Goal: Task Accomplishment & Management: Manage account settings

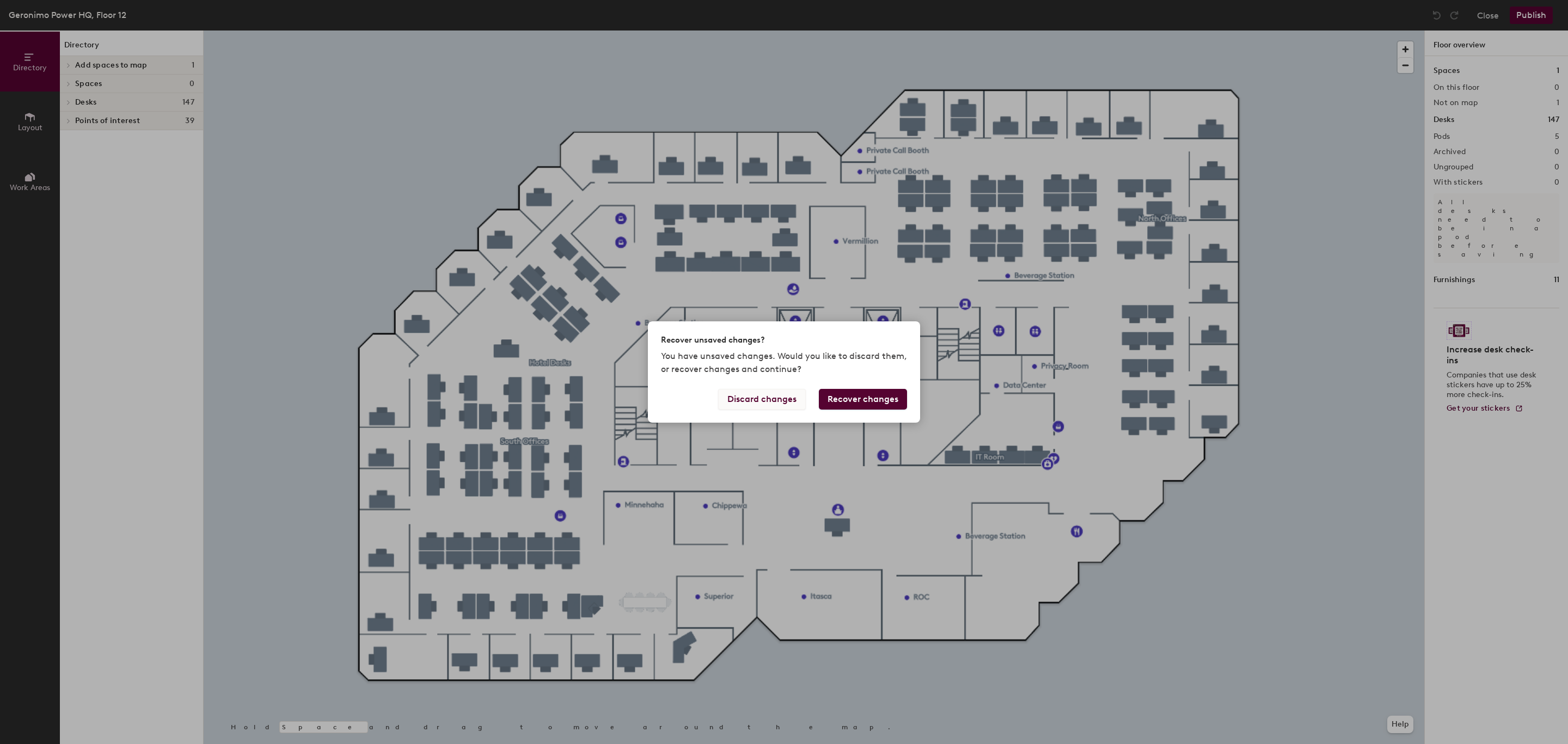
click at [760, 396] on button "Discard changes" at bounding box center [762, 400] width 88 height 21
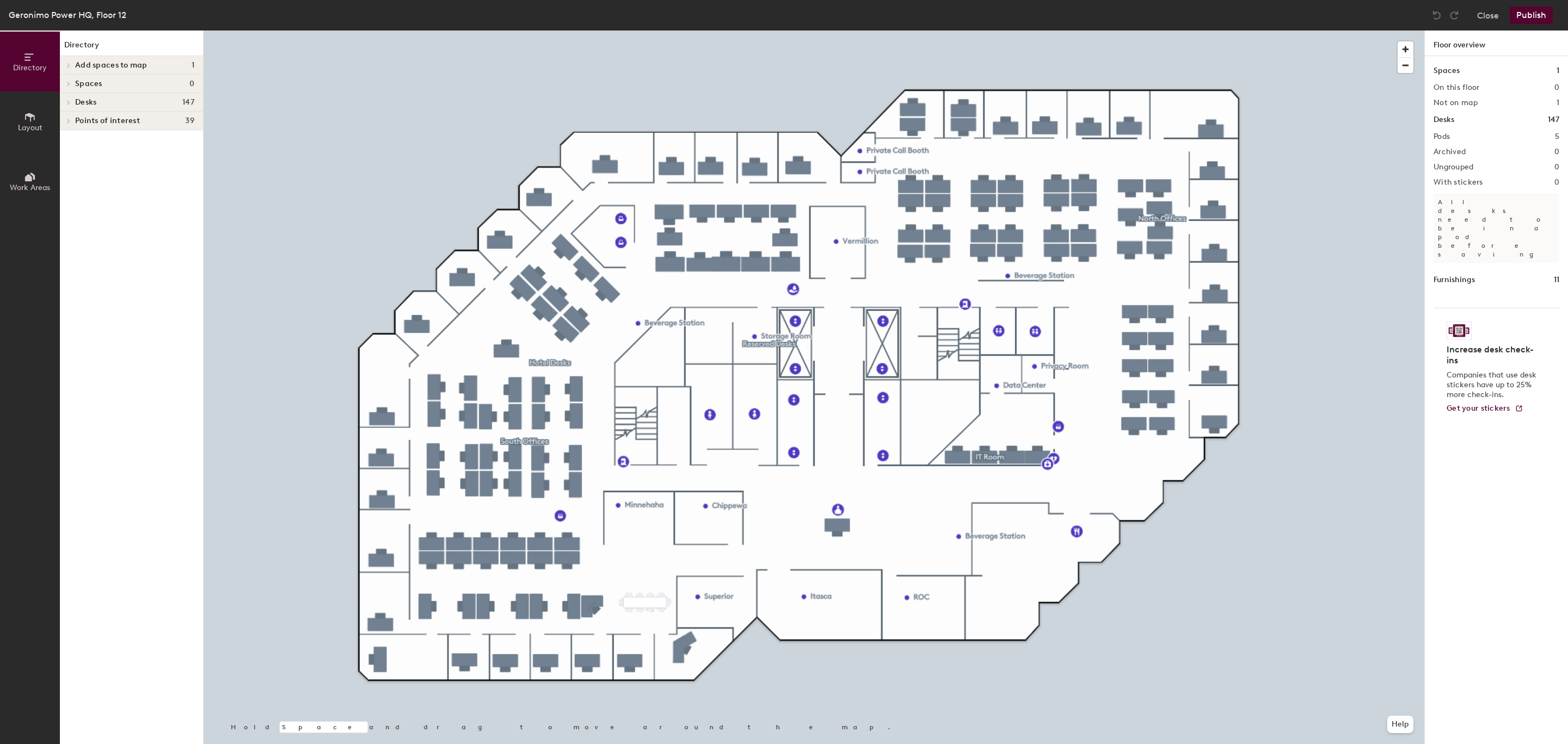
click at [38, 125] on span "Layout" at bounding box center [30, 128] width 25 height 10
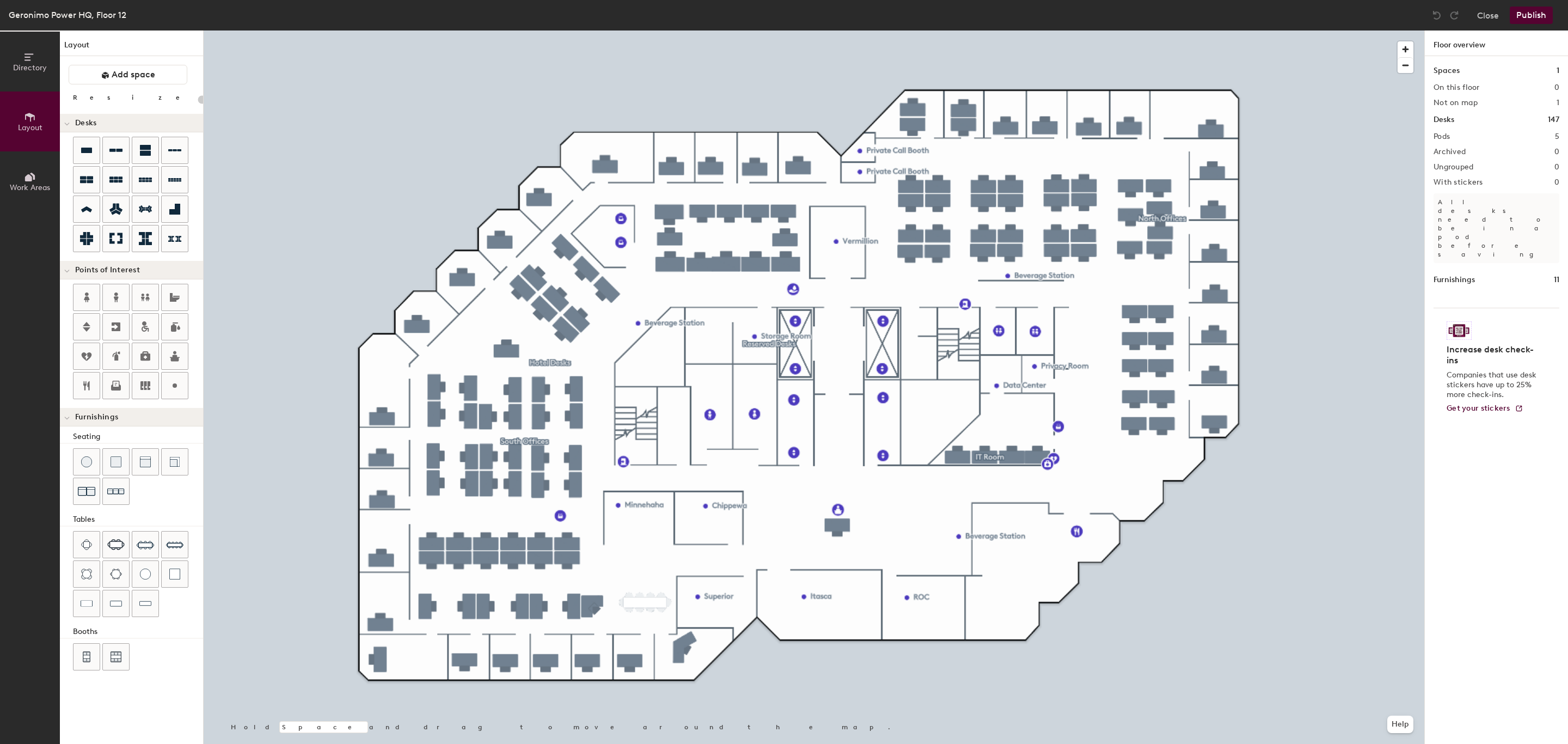
click at [44, 175] on button "Work Areas" at bounding box center [30, 181] width 60 height 60
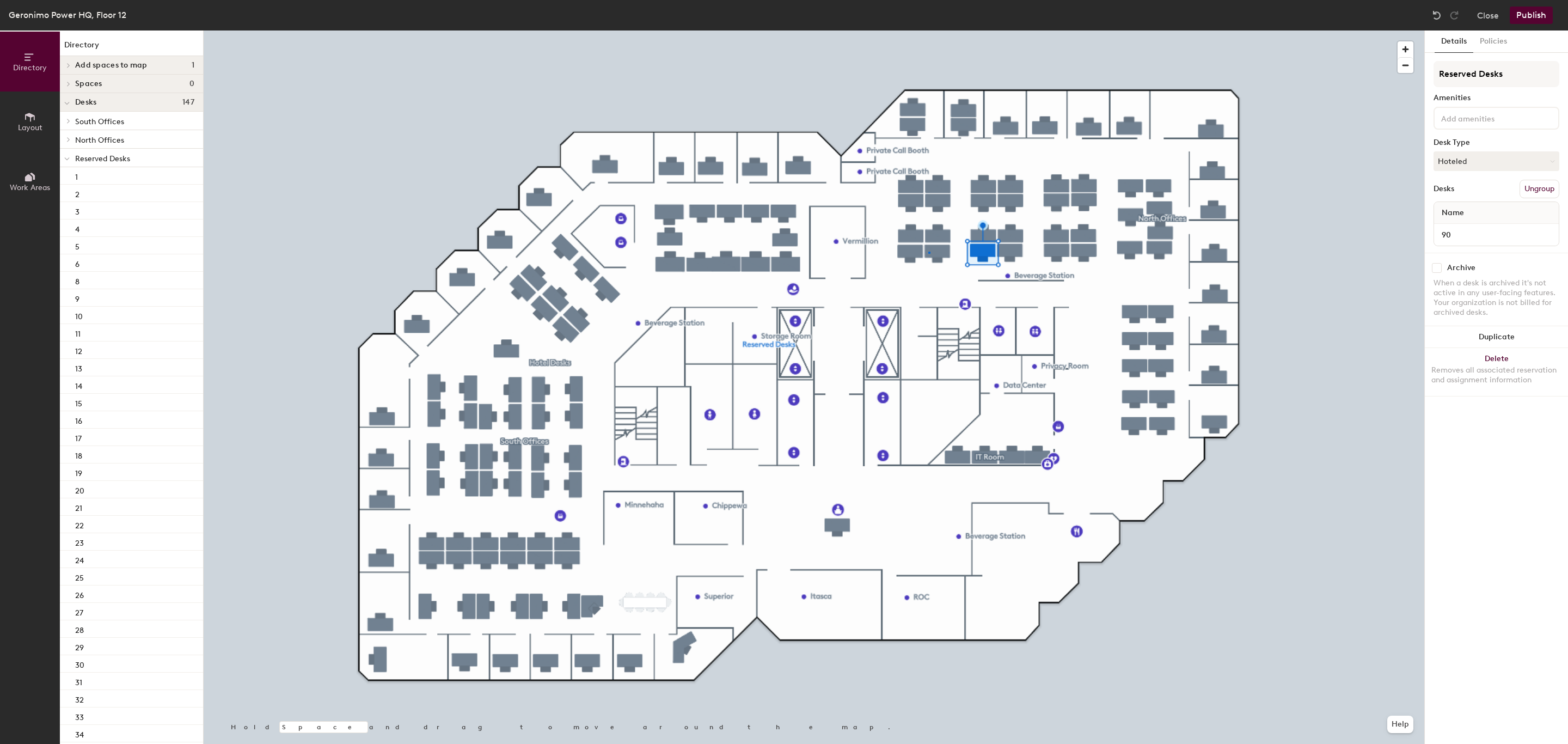
click at [928, 30] on div at bounding box center [814, 30] width 1221 height 0
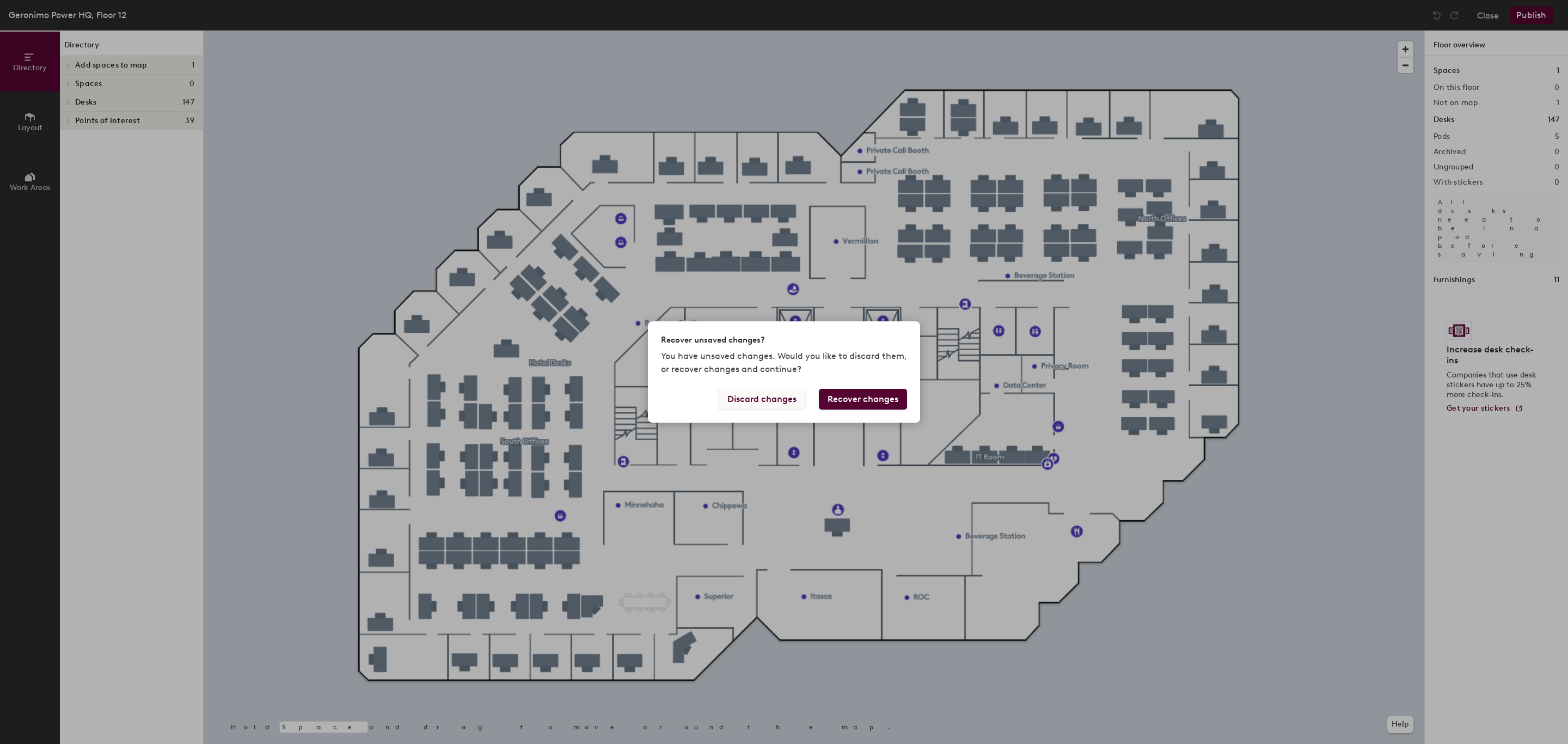
click at [763, 396] on button "Discard changes" at bounding box center [762, 400] width 88 height 21
click at [764, 394] on button "Discard changes" at bounding box center [762, 400] width 88 height 21
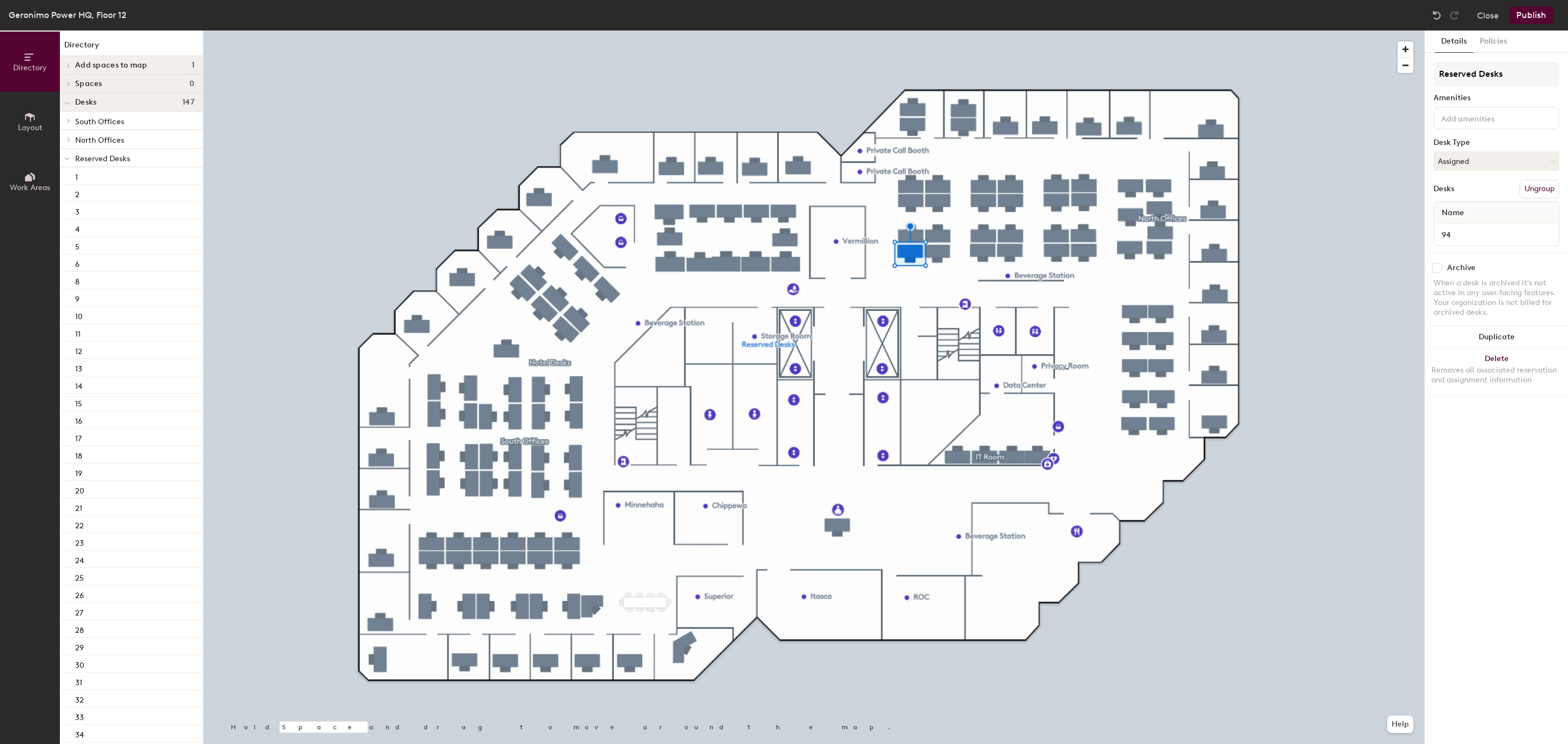
click at [1433, 265] on input "checkbox" at bounding box center [1437, 268] width 10 height 10
click at [1438, 267] on input "checkbox" at bounding box center [1437, 268] width 10 height 10
checkbox input "false"
click at [1487, 41] on button "Policies" at bounding box center [1494, 42] width 40 height 22
click at [1462, 42] on button "Details" at bounding box center [1454, 42] width 38 height 22
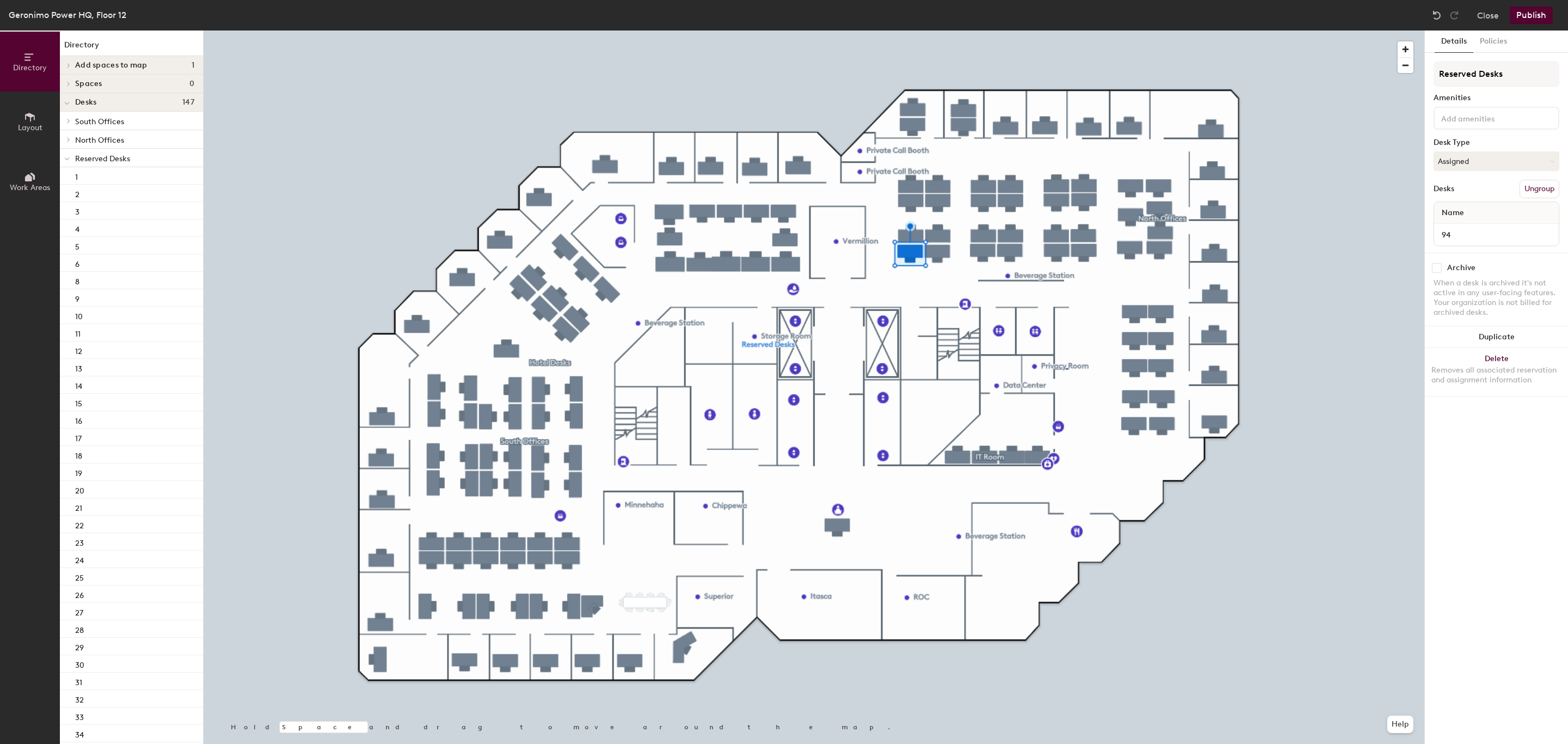
click at [69, 157] on icon at bounding box center [66, 158] width 6 height 4
click at [71, 103] on div at bounding box center [67, 102] width 14 height 18
click at [68, 103] on icon at bounding box center [68, 102] width 4 height 6
click at [67, 119] on icon at bounding box center [68, 121] width 4 height 6
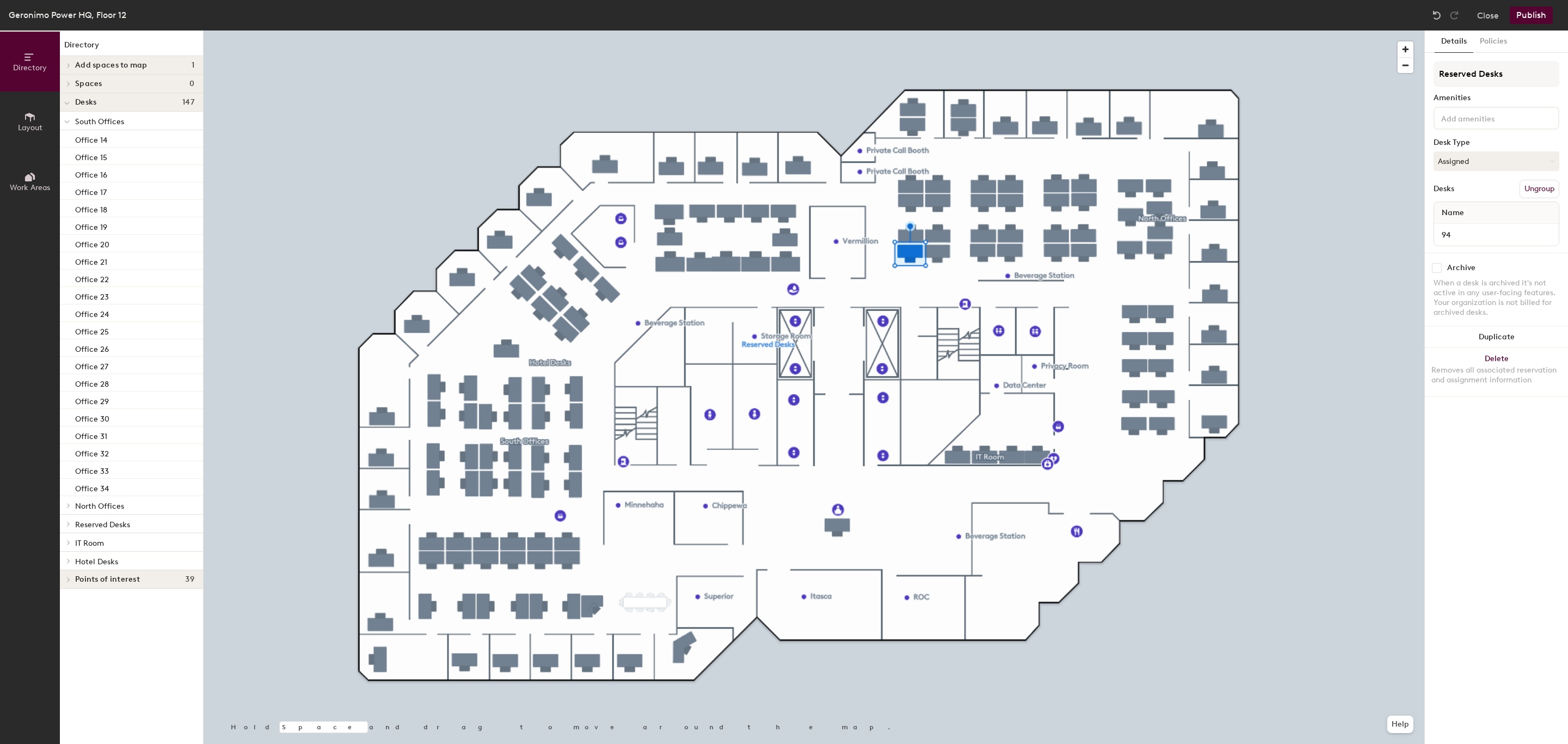
click at [67, 119] on span at bounding box center [66, 122] width 6 height 10
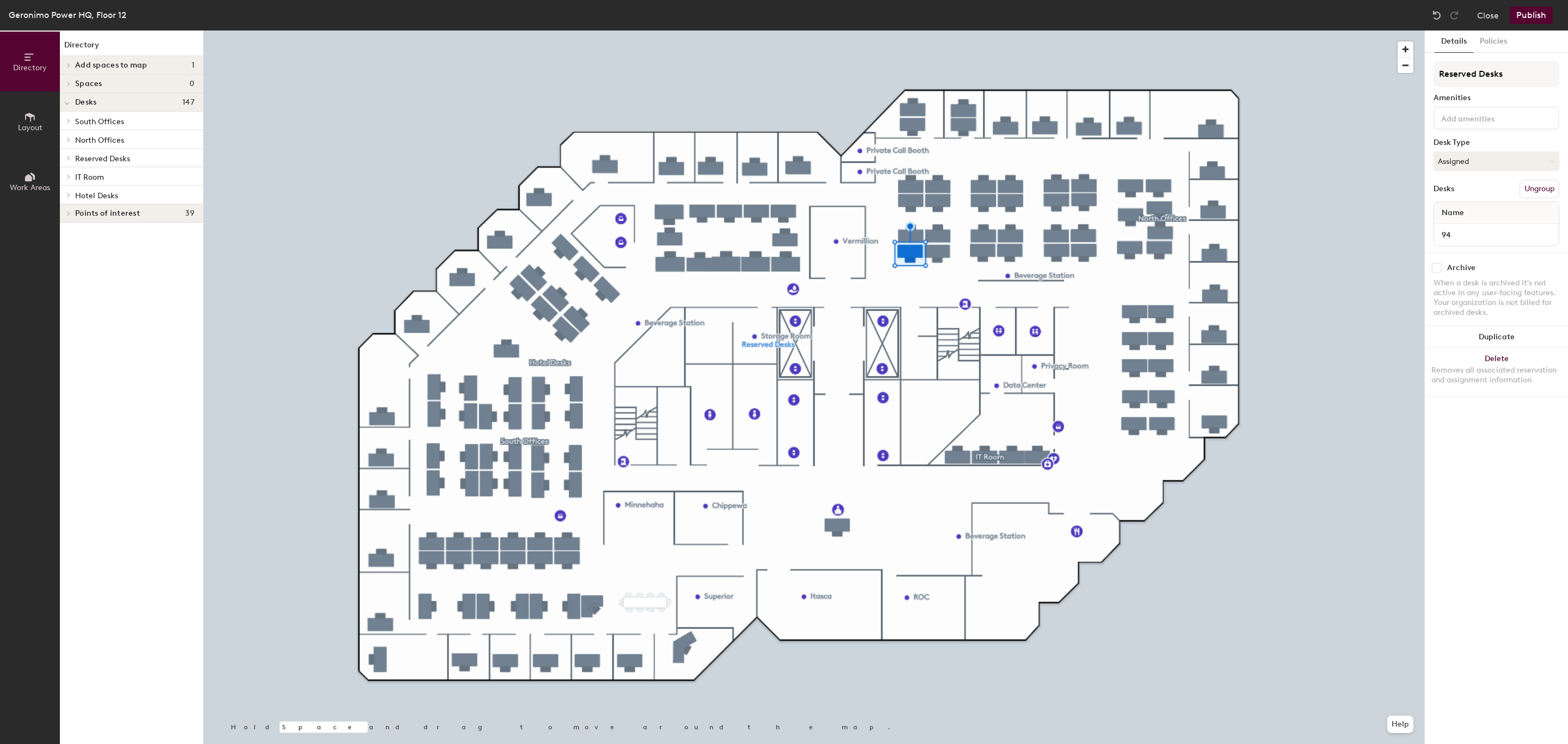
click at [64, 137] on span at bounding box center [68, 139] width 10 height 6
click at [65, 140] on icon at bounding box center [66, 141] width 4 height 2
click at [68, 157] on icon at bounding box center [68, 157] width 4 height 6
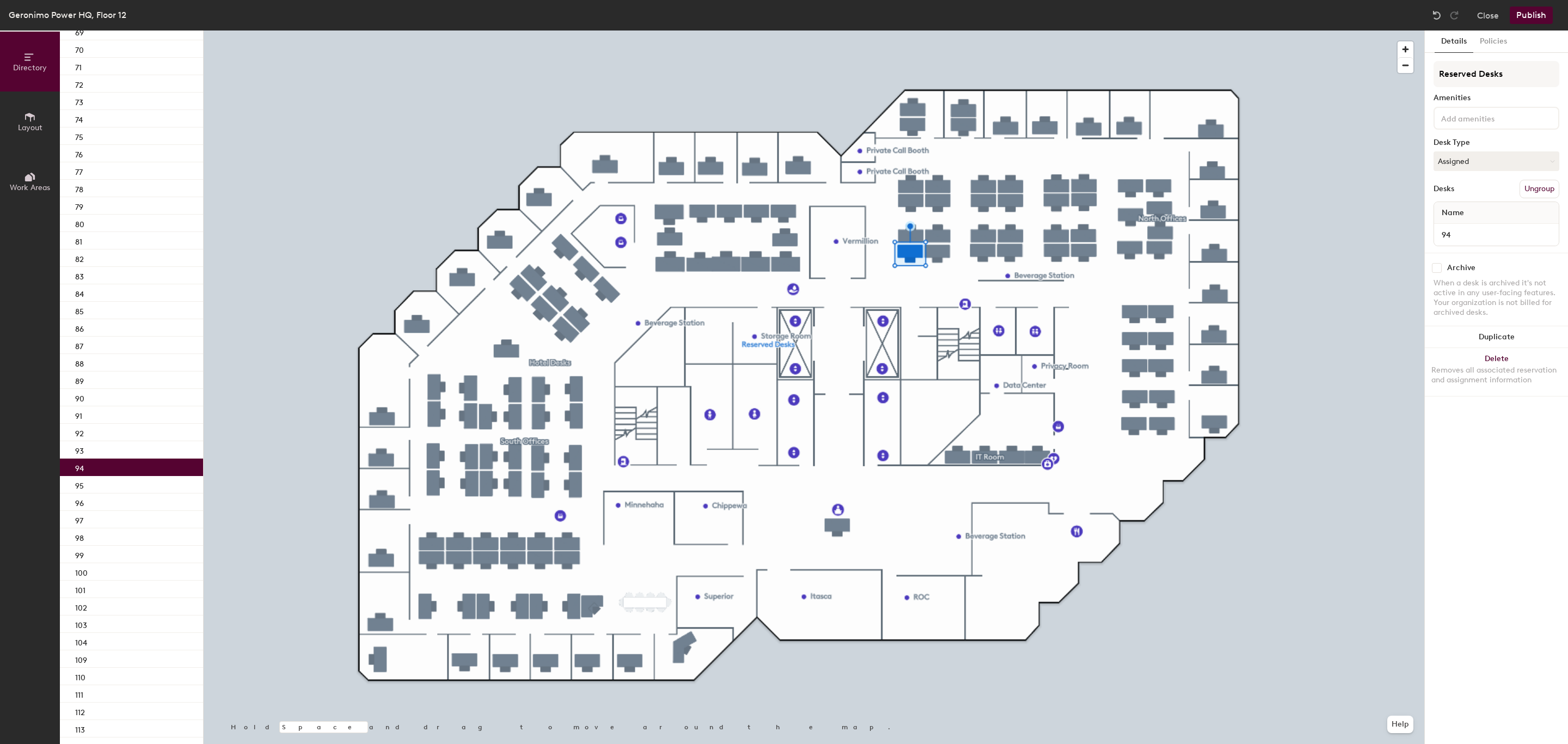
scroll to position [1307, 0]
click at [77, 420] on p "94" at bounding box center [79, 420] width 9 height 13
click at [456, 30] on div at bounding box center [814, 30] width 1221 height 0
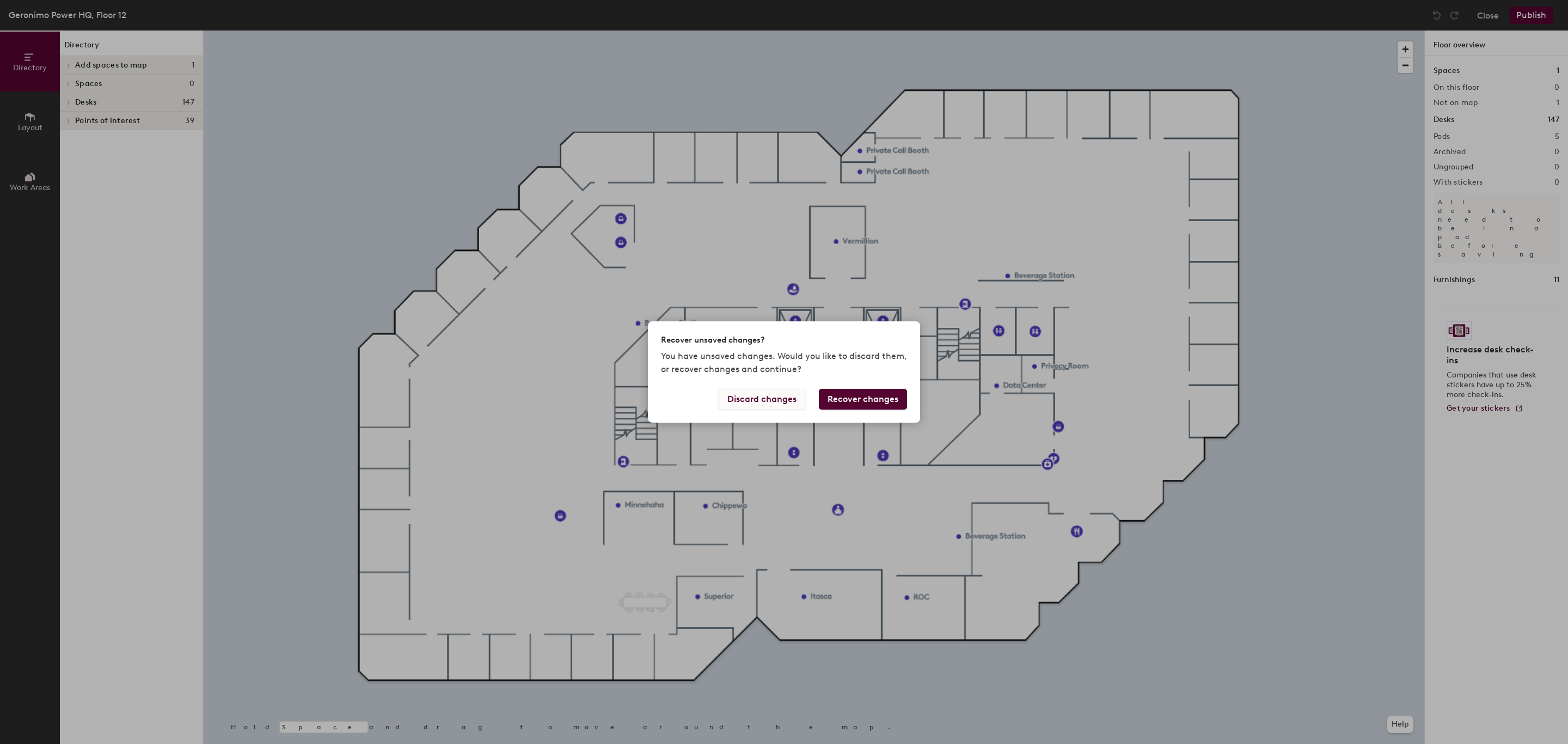
click at [757, 399] on button "Discard changes" at bounding box center [762, 400] width 88 height 21
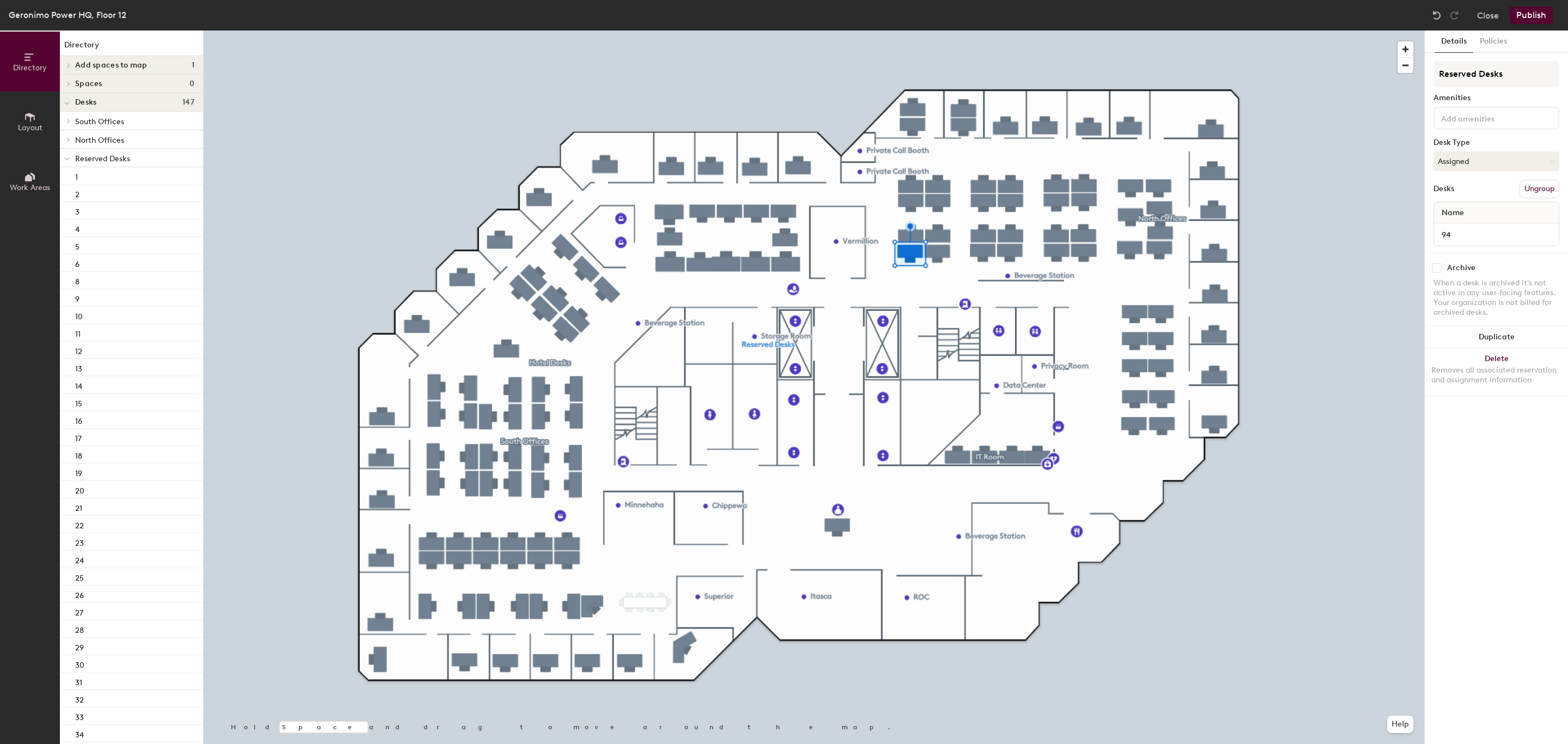
click at [69, 161] on icon at bounding box center [66, 158] width 6 height 4
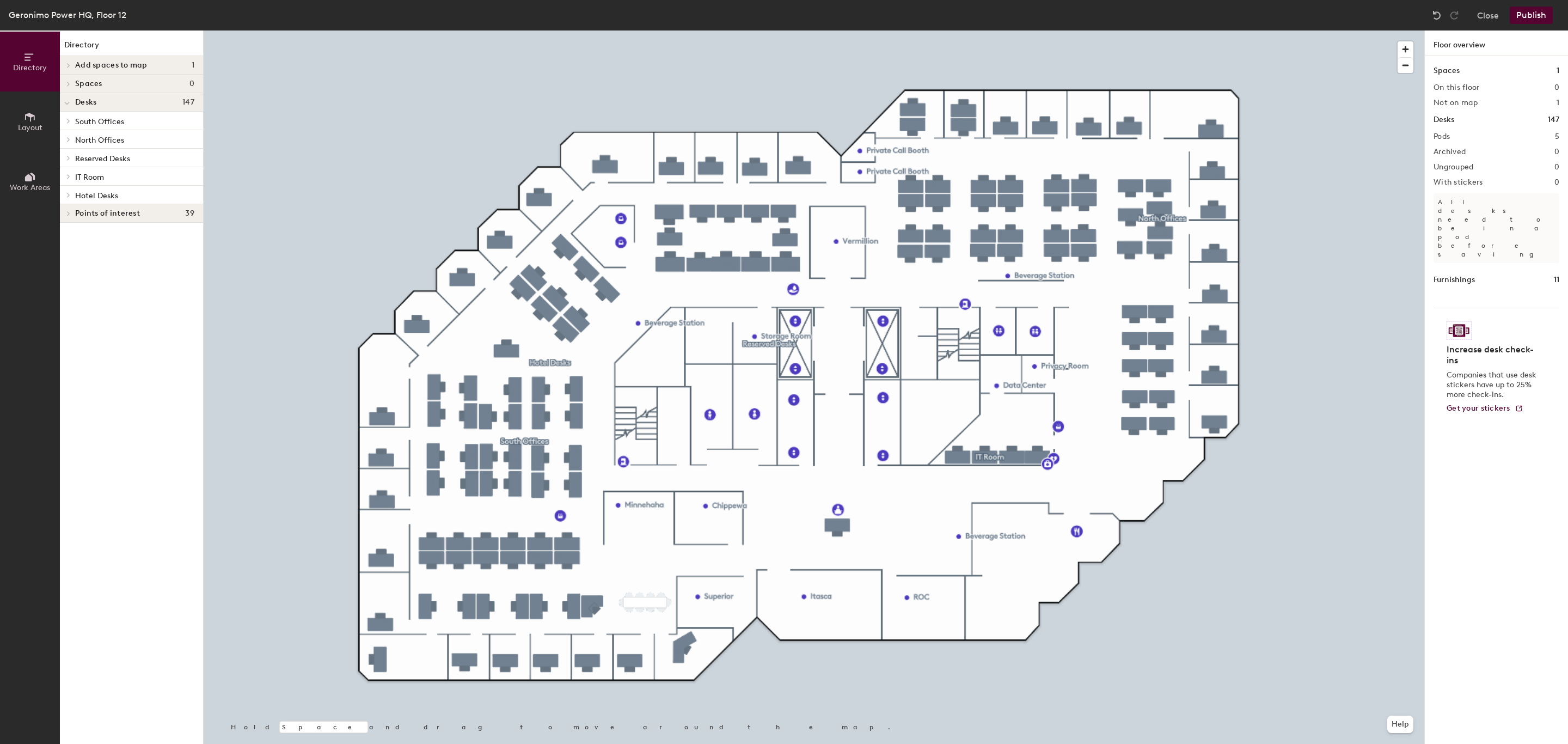
click at [63, 83] on span at bounding box center [68, 84] width 10 height 6
click at [69, 101] on icon at bounding box center [66, 103] width 6 height 4
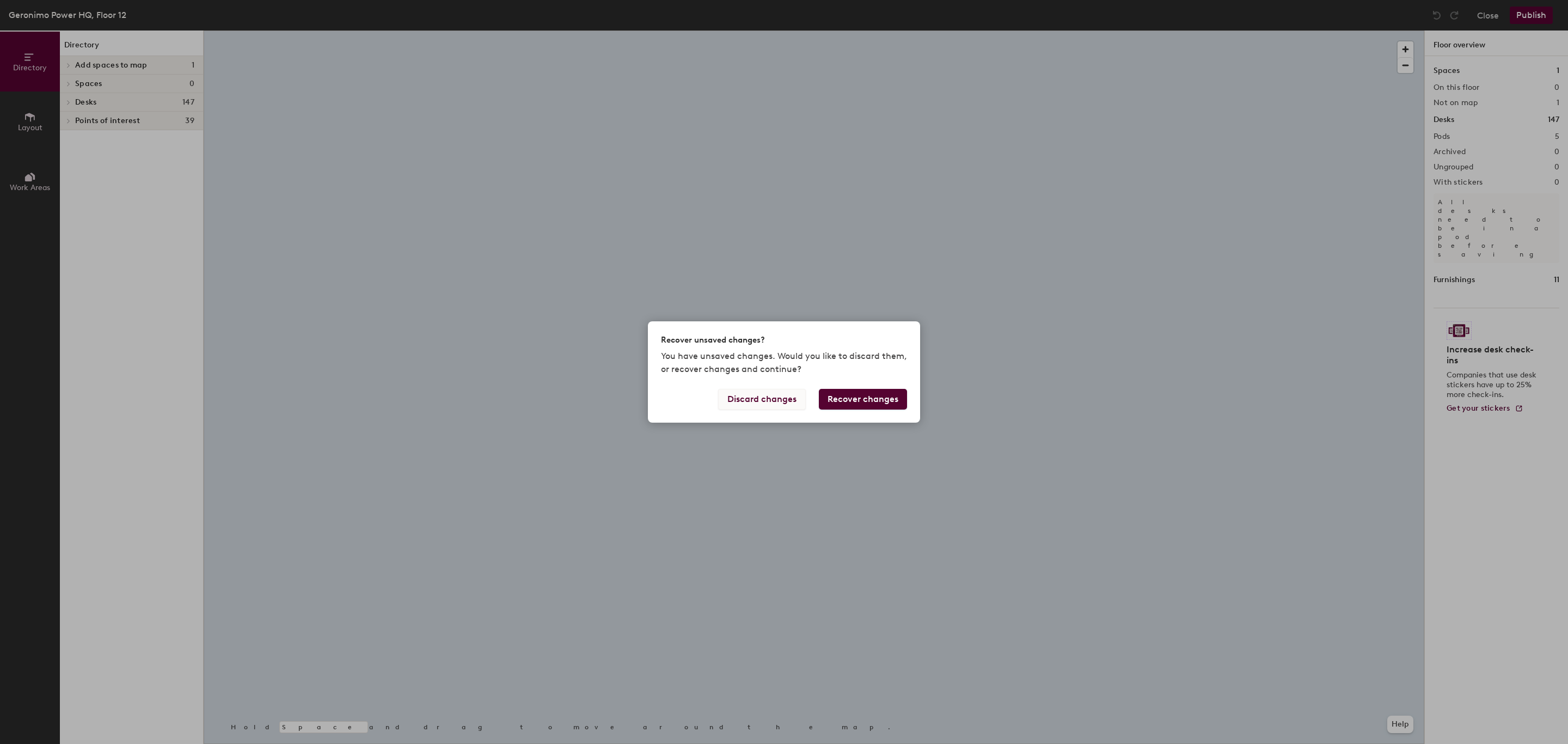
click at [776, 405] on button "Discard changes" at bounding box center [762, 400] width 88 height 21
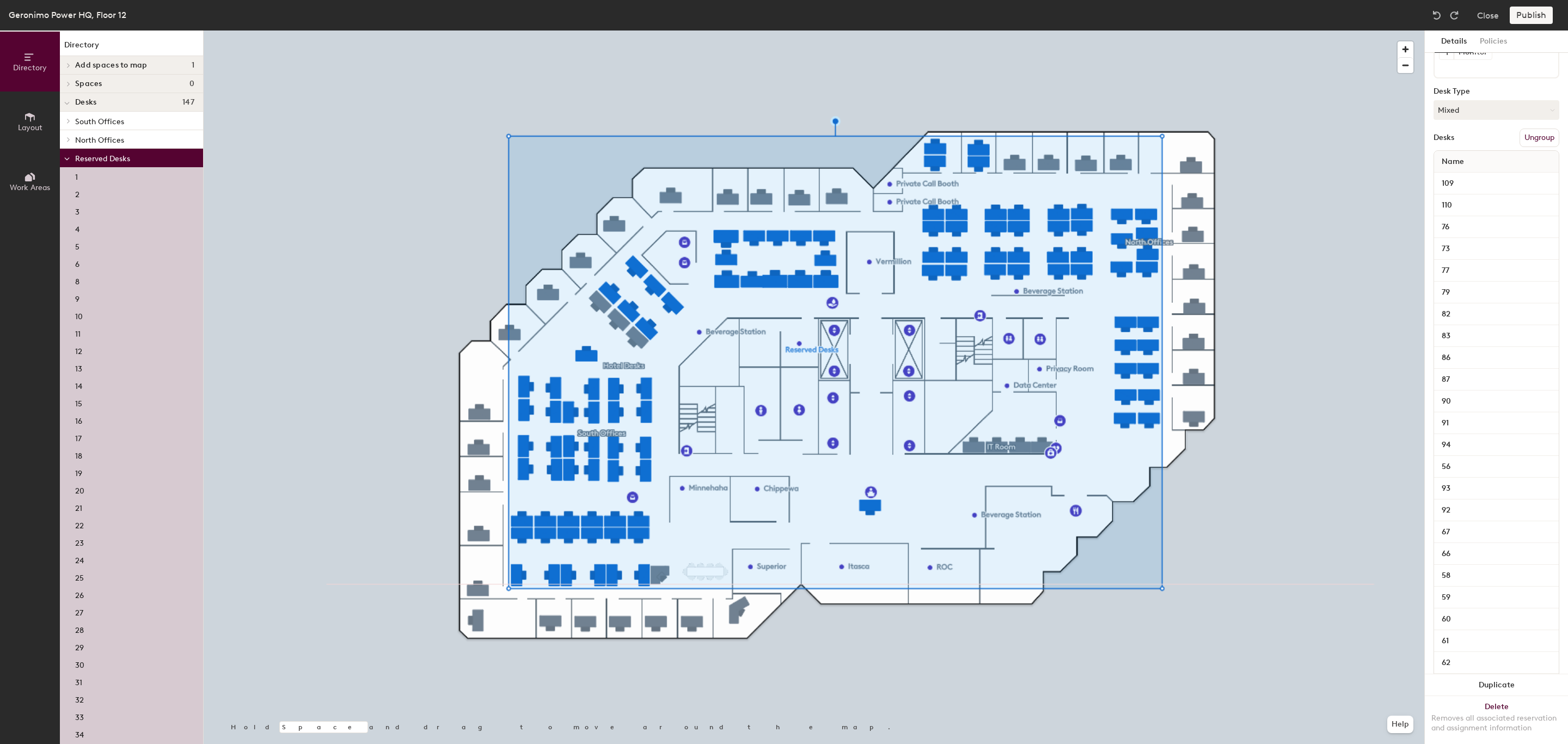
scroll to position [169, 0]
click at [1539, 107] on button "Mixed" at bounding box center [1496, 97] width 125 height 20
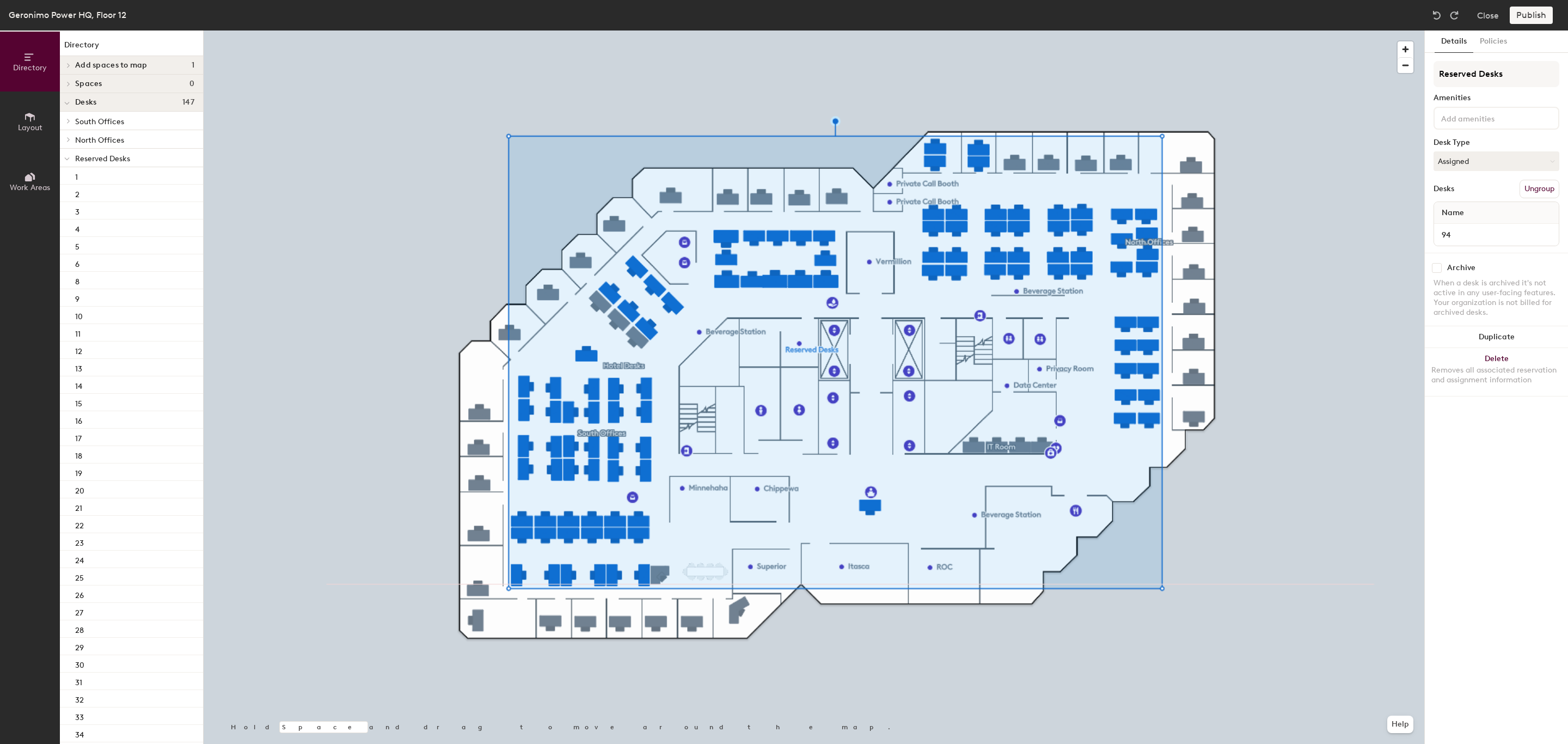
scroll to position [0, 0]
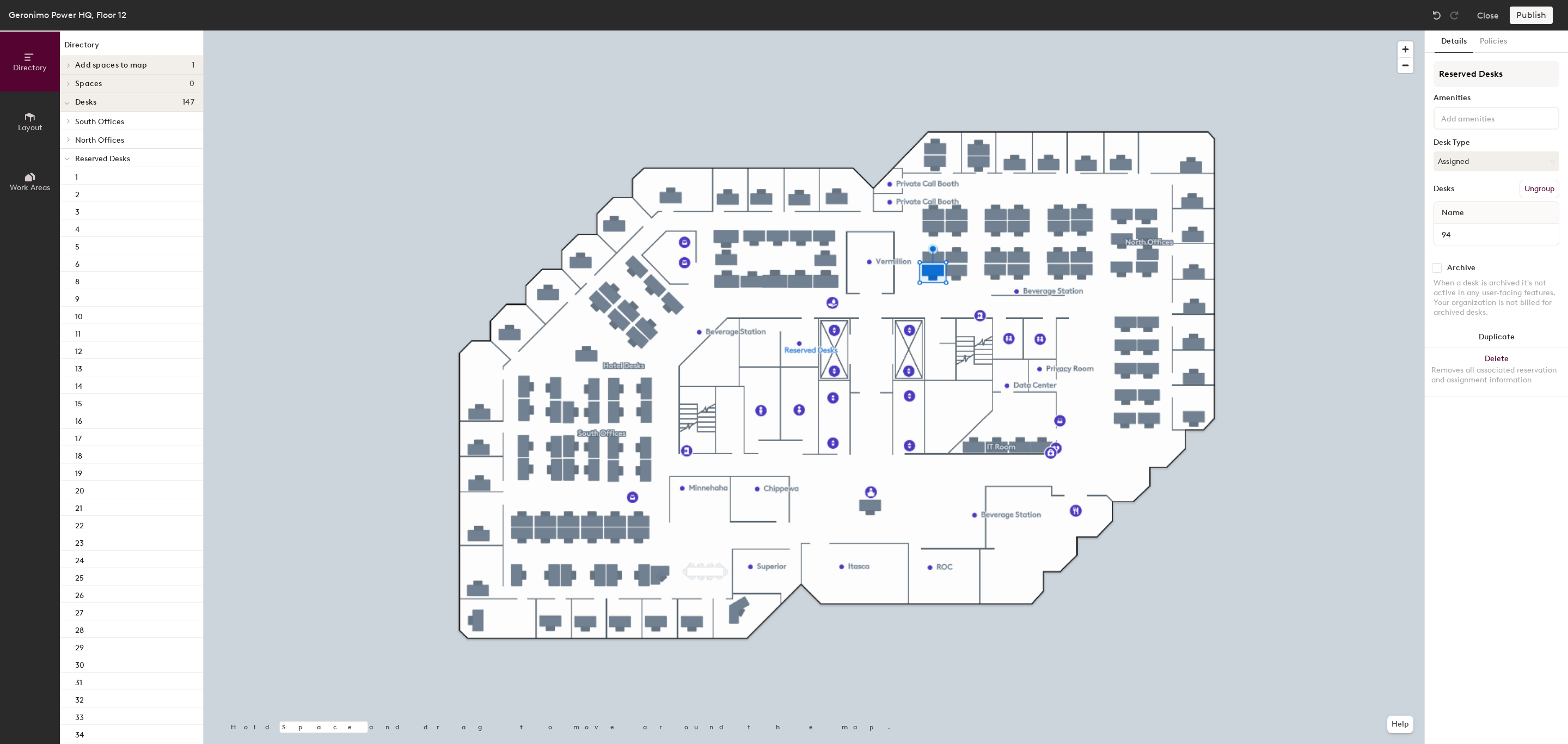
click at [1441, 267] on input "checkbox" at bounding box center [1437, 268] width 10 height 10
checkbox input "true"
click at [1438, 263] on input "checkbox" at bounding box center [1437, 268] width 10 height 10
checkbox input "false"
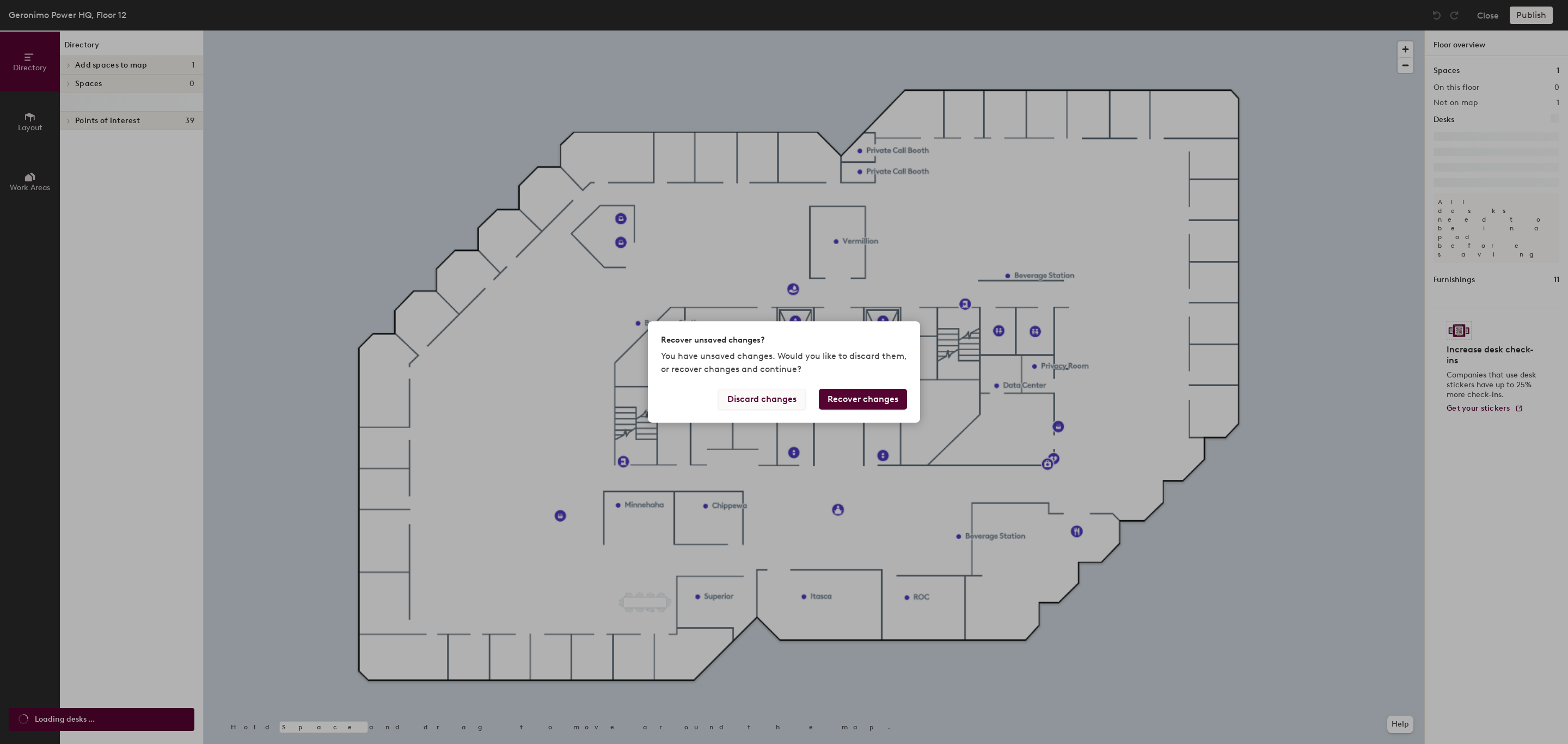
click at [761, 396] on button "Discard changes" at bounding box center [762, 400] width 88 height 21
